Goal: Task Accomplishment & Management: Manage account settings

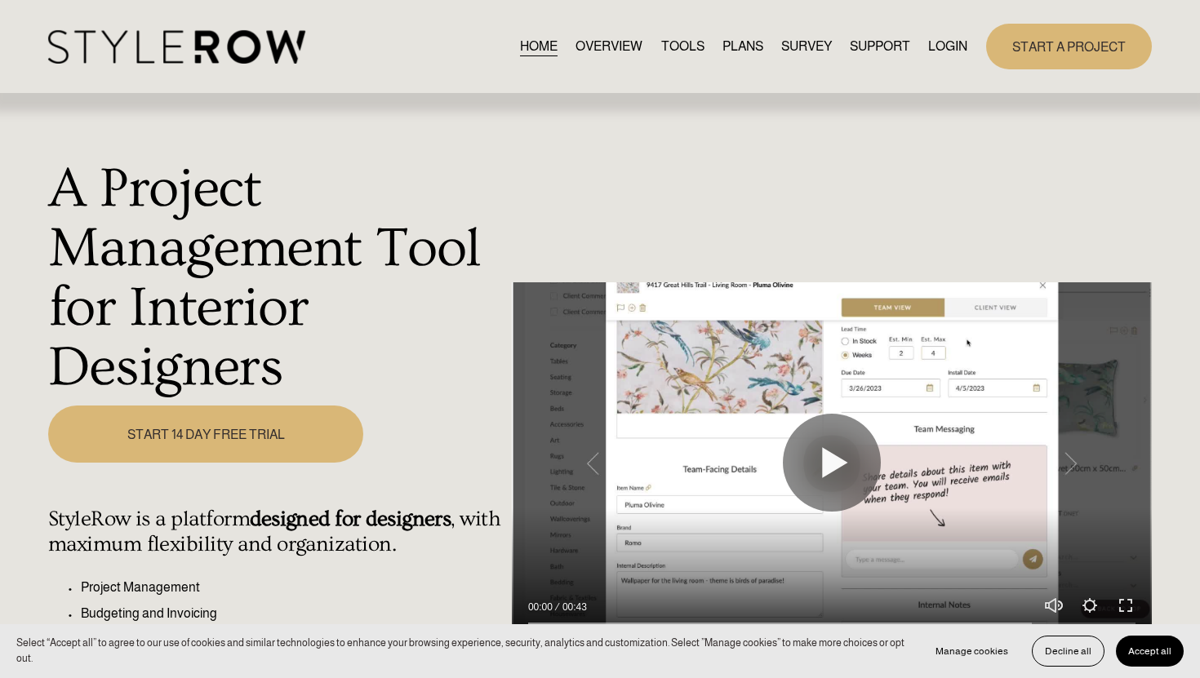
click at [937, 47] on link "LOGIN" at bounding box center [947, 46] width 39 height 22
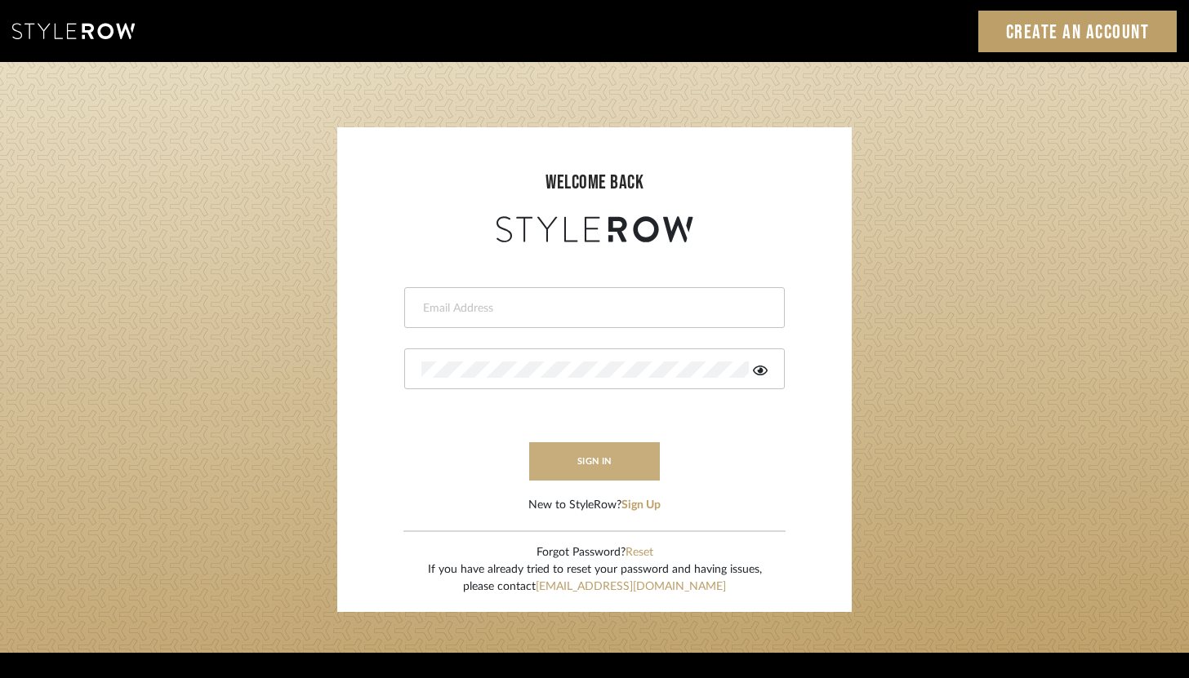
type input "brandon.hooddesigns@gmail.com"
click at [591, 453] on button "sign in" at bounding box center [594, 461] width 131 height 38
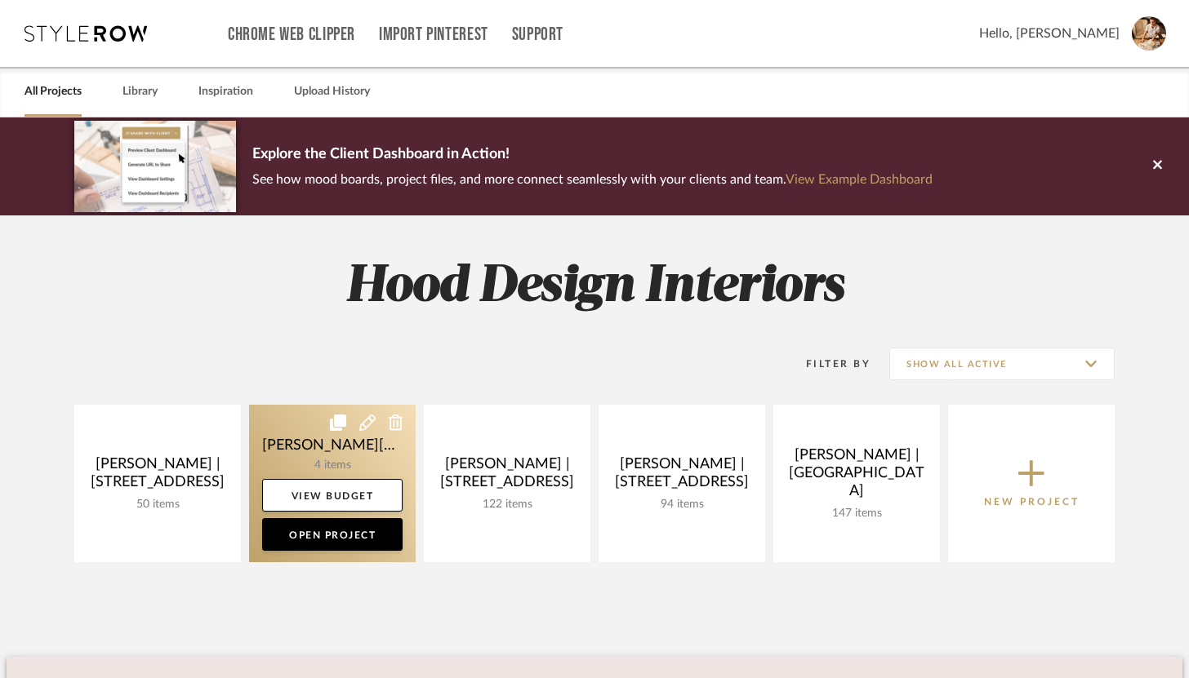
click at [371, 424] on icon at bounding box center [367, 423] width 16 height 16
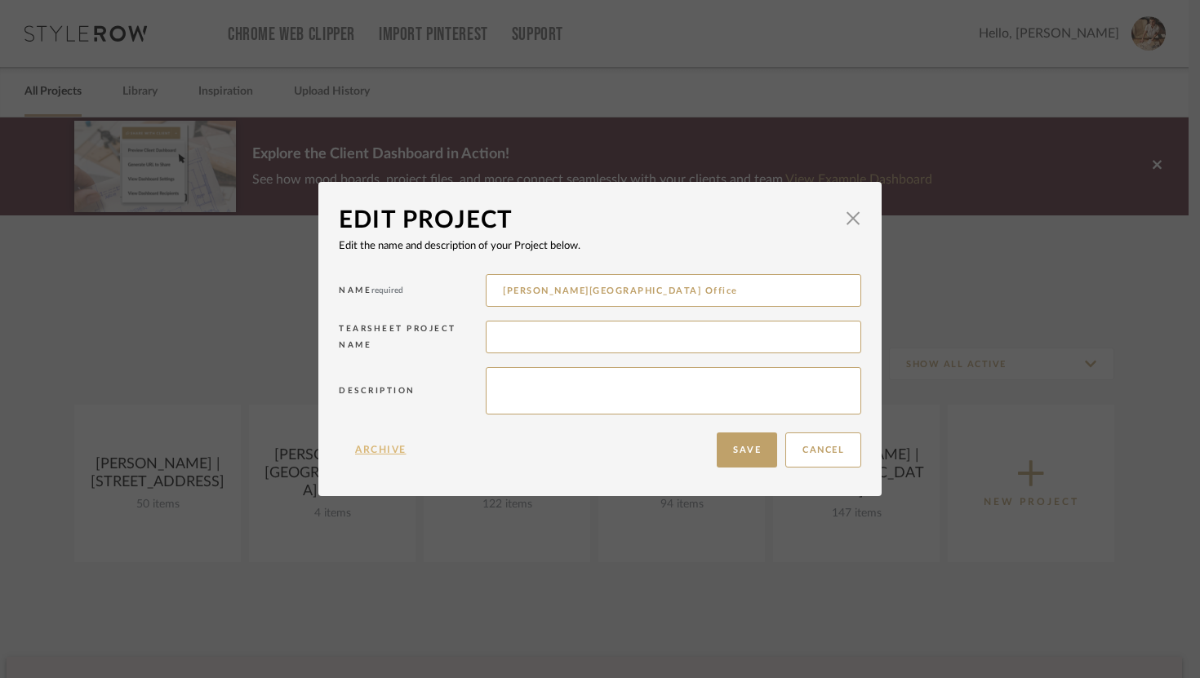
click at [389, 455] on button "Archive" at bounding box center [381, 450] width 84 height 35
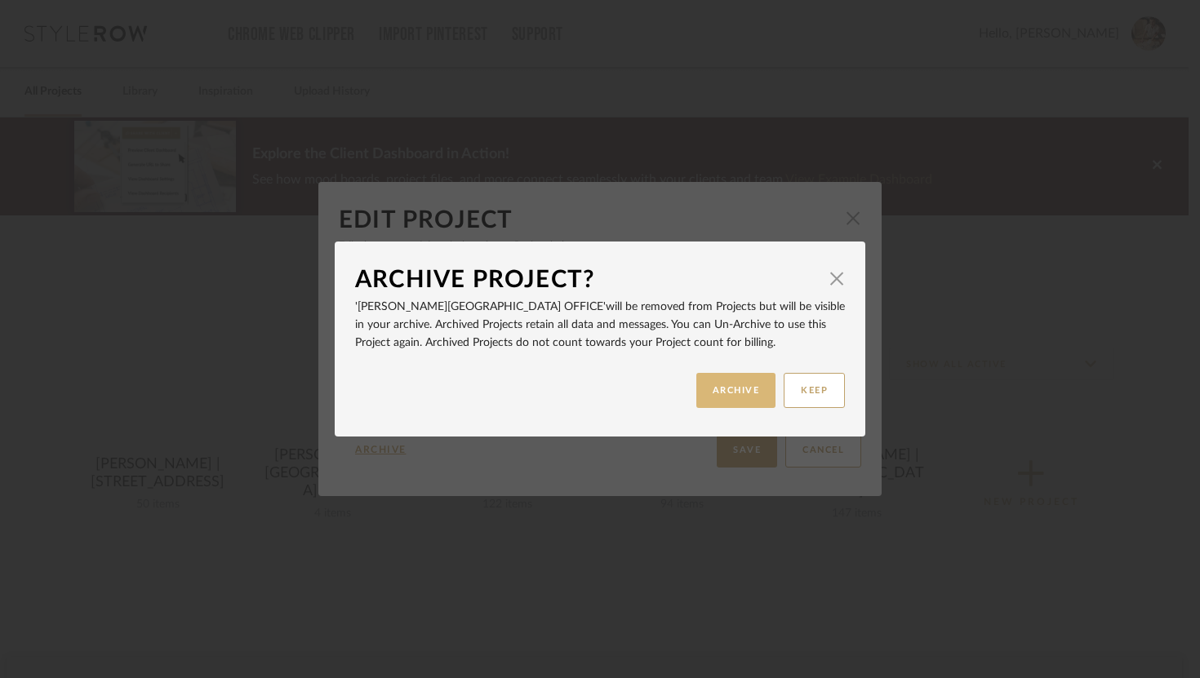
click at [727, 389] on button "ARCHIVE" at bounding box center [736, 390] width 80 height 35
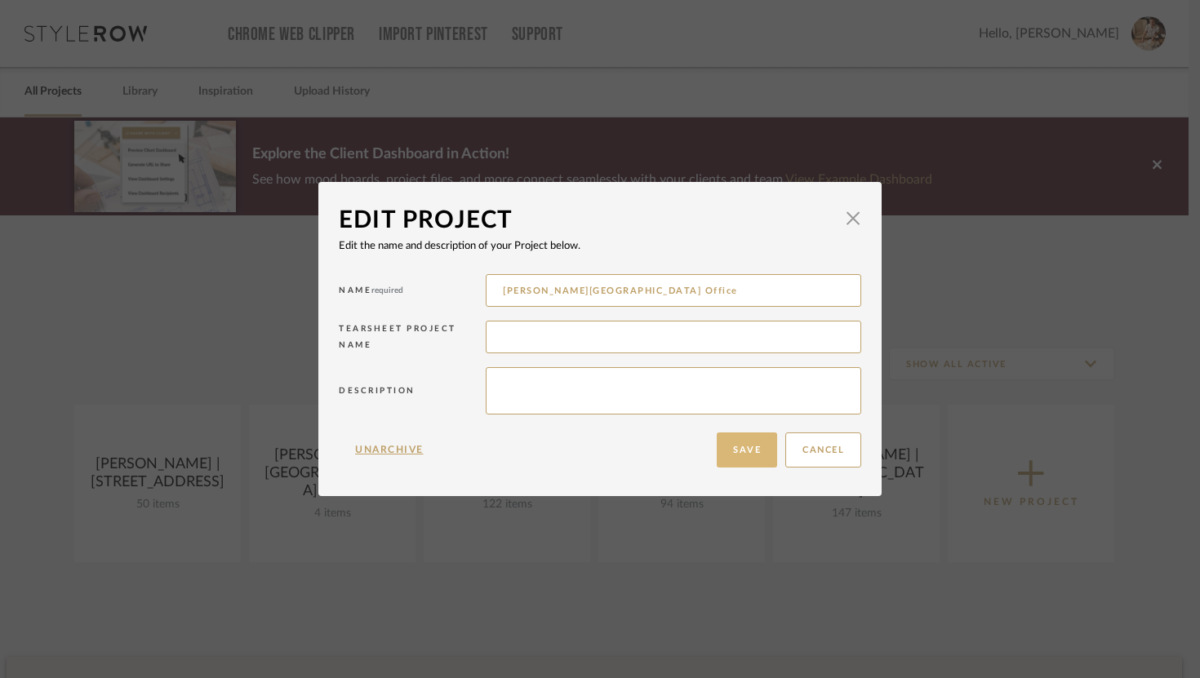
click at [744, 453] on button "Save" at bounding box center [747, 450] width 60 height 35
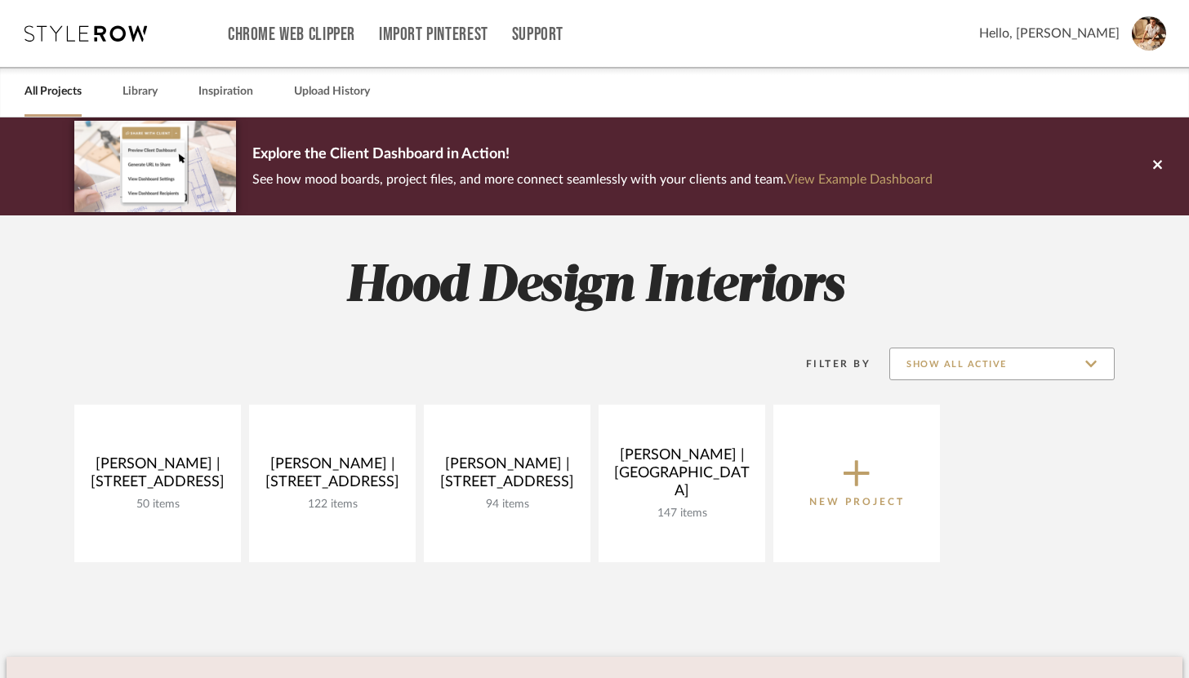
click at [965, 366] on input "Show All Active" at bounding box center [1001, 364] width 225 height 33
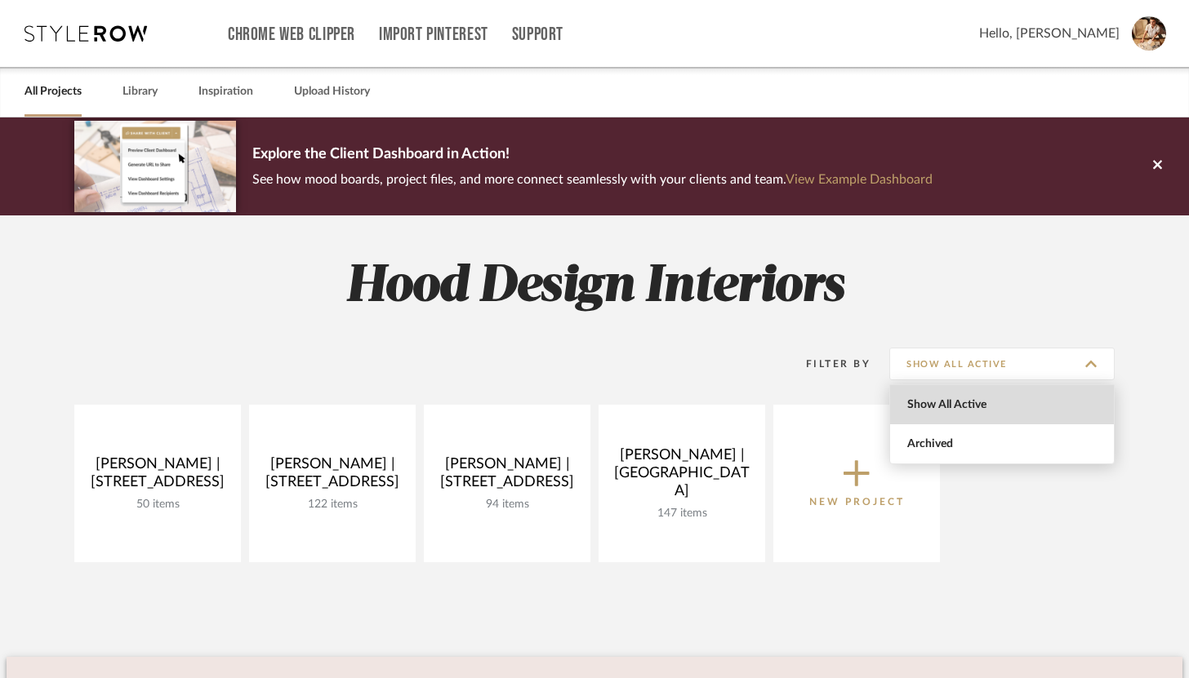
click at [954, 410] on span "Show All Active" at bounding box center [1003, 405] width 193 height 14
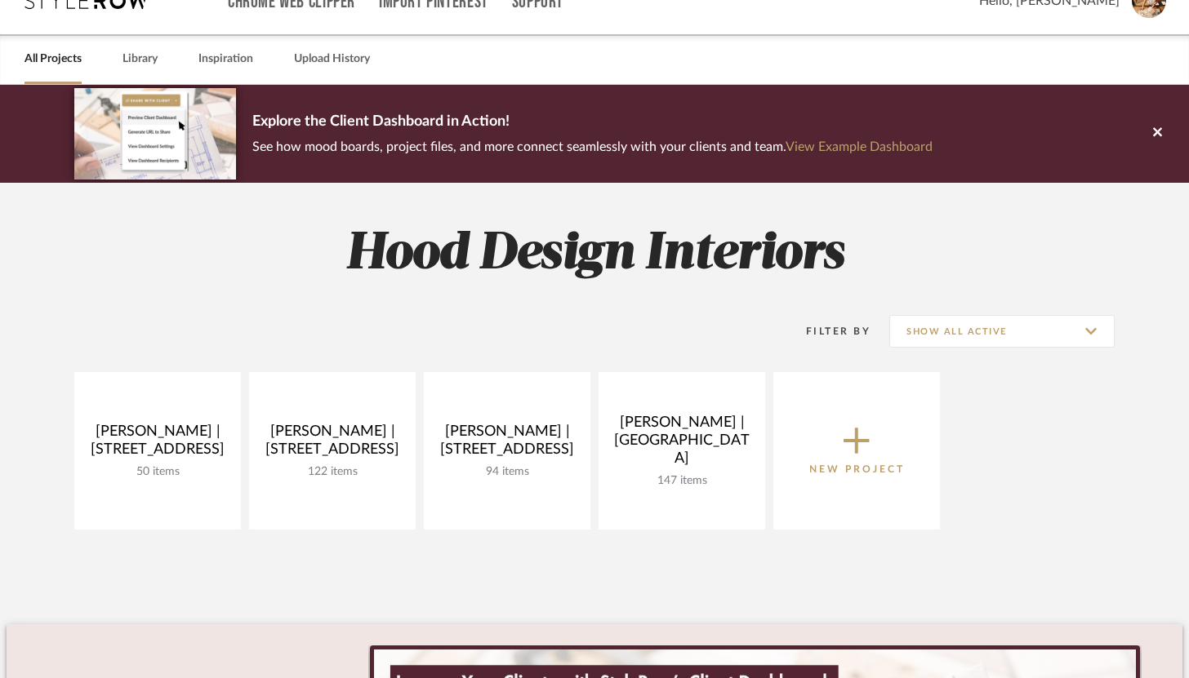
scroll to position [34, 0]
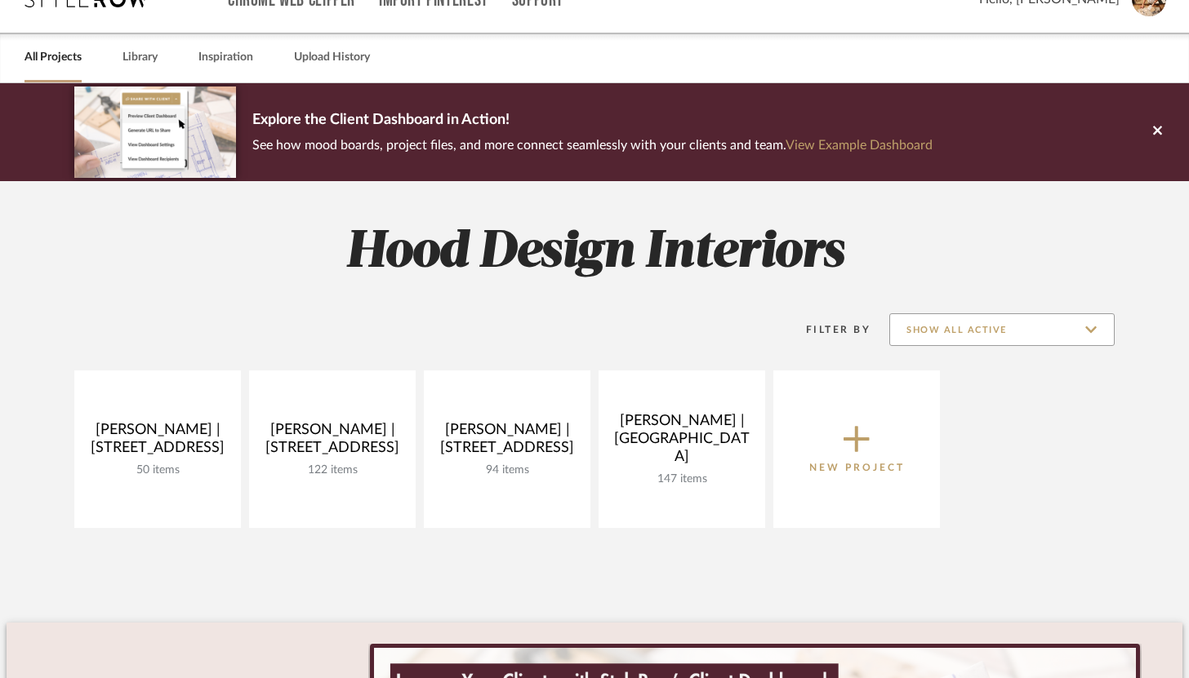
click at [975, 330] on input "Show All Active" at bounding box center [1001, 329] width 225 height 33
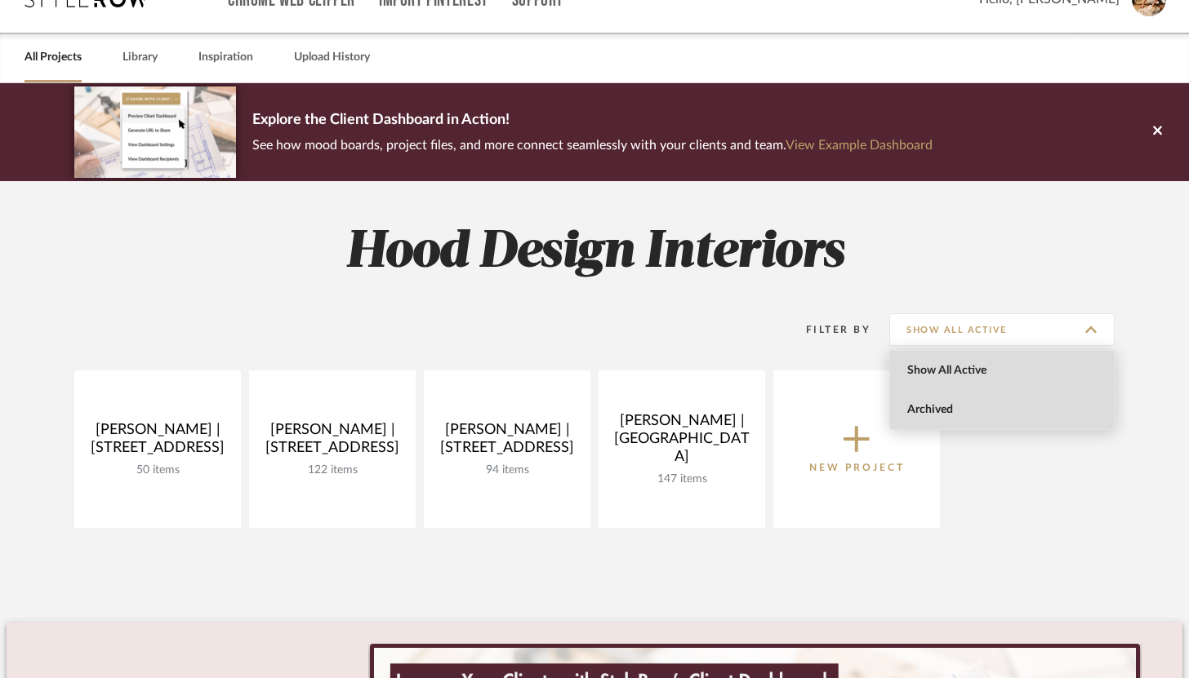
click at [962, 414] on span "Archived" at bounding box center [1003, 410] width 193 height 14
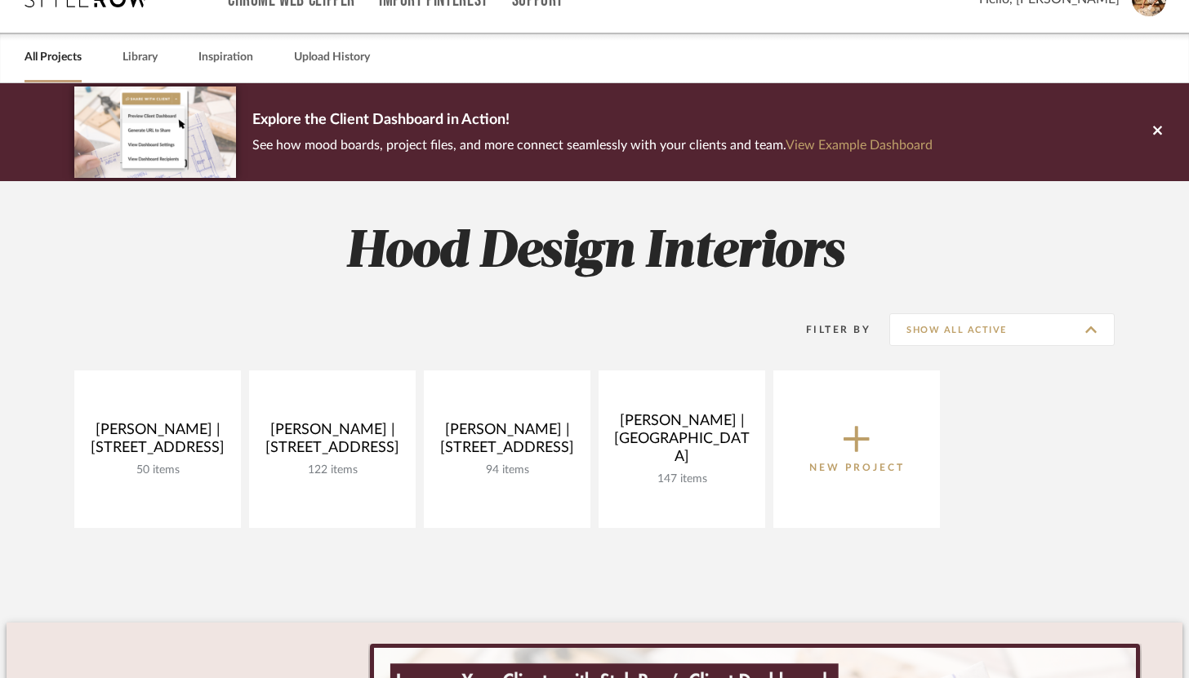
type input "Archived"
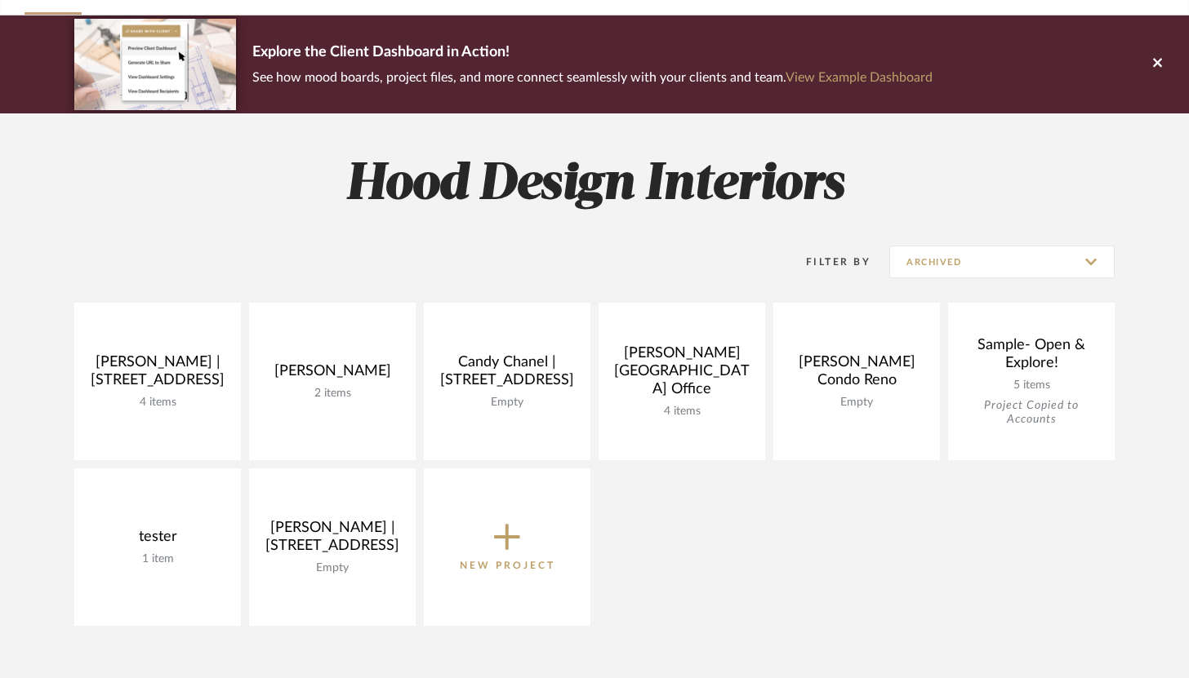
scroll to position [104, 0]
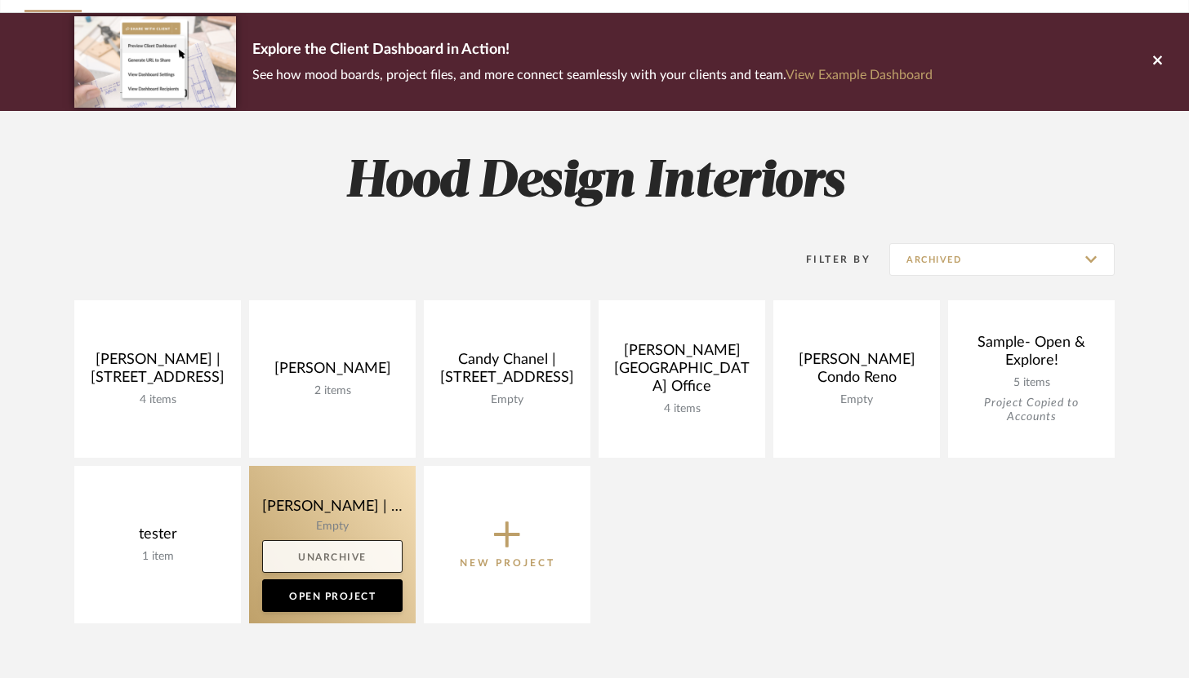
click at [367, 553] on link "Unarchive" at bounding box center [332, 556] width 140 height 33
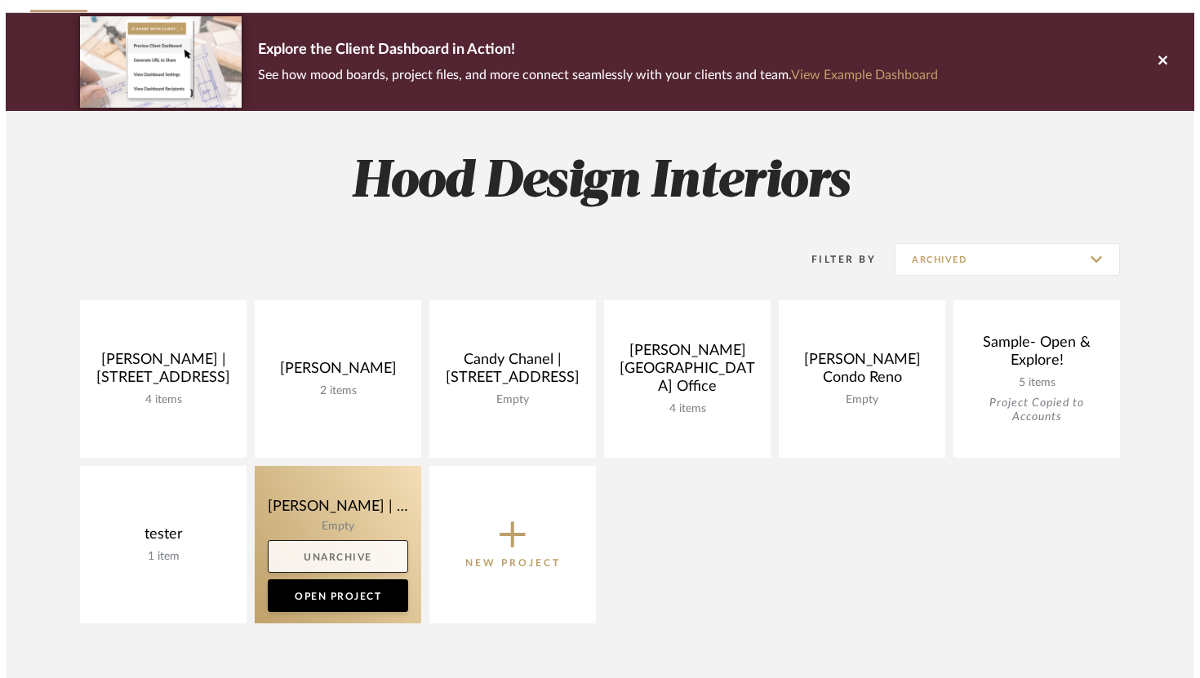
scroll to position [0, 0]
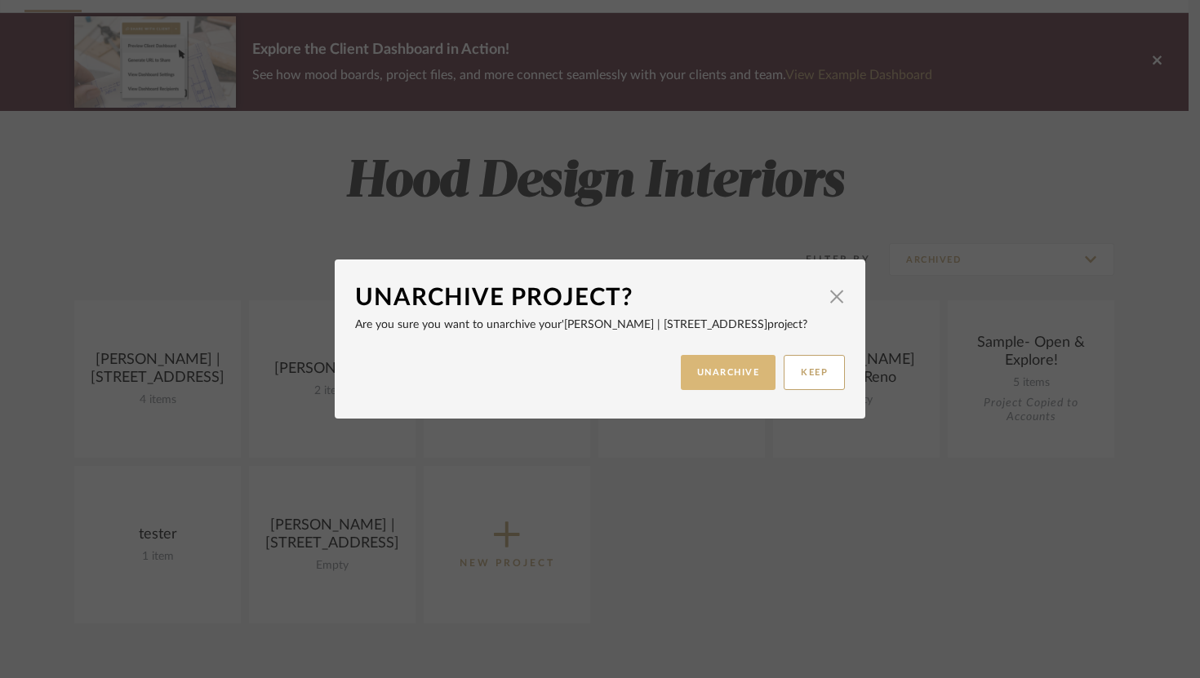
click at [713, 390] on button "UNARCHIVE" at bounding box center [729, 372] width 96 height 35
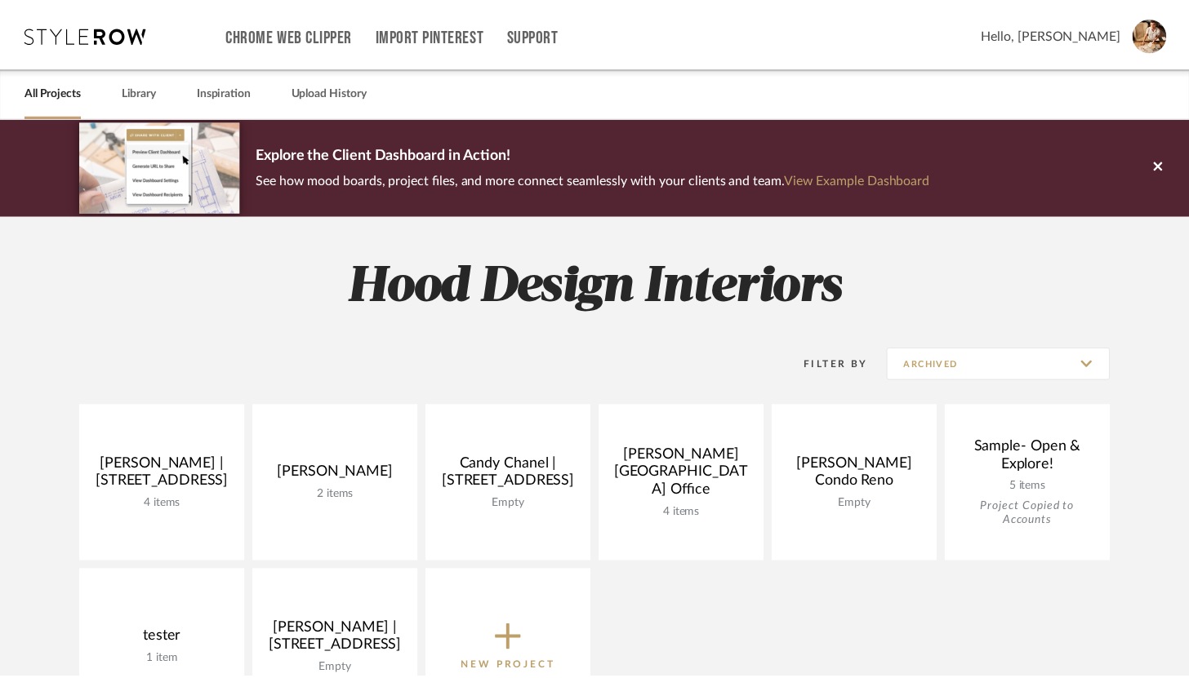
scroll to position [104, 0]
